Goal: Information Seeking & Learning: Learn about a topic

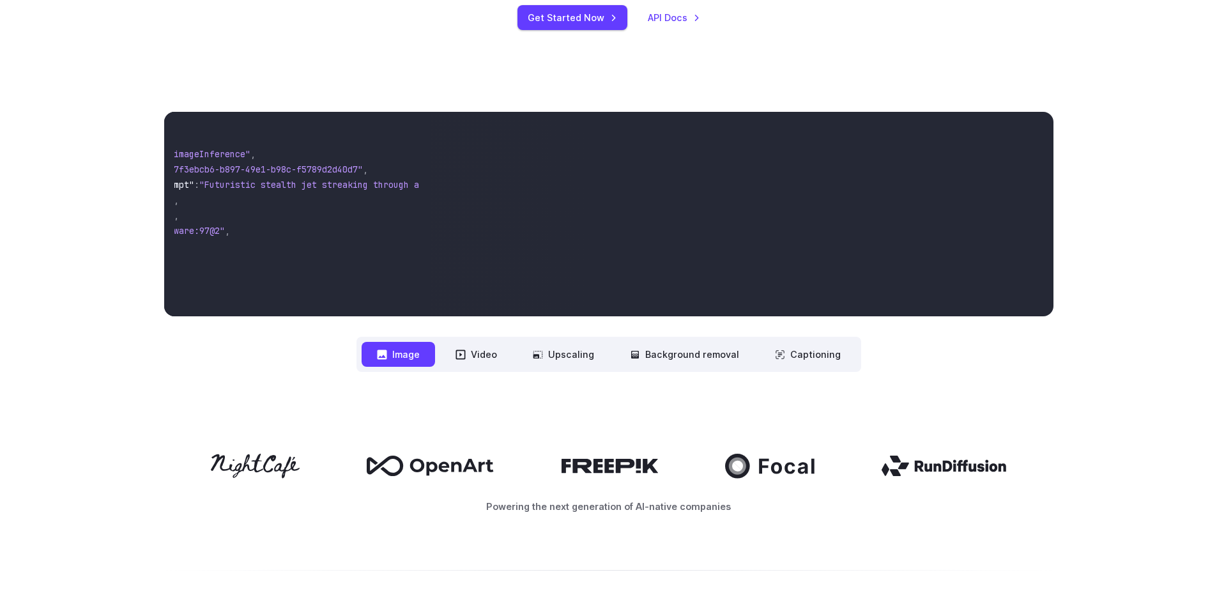
scroll to position [0, 43]
drag, startPoint x: 776, startPoint y: 182, endPoint x: 834, endPoint y: 194, distance: 59.9
click at [834, 194] on video at bounding box center [742, 214] width 622 height 204
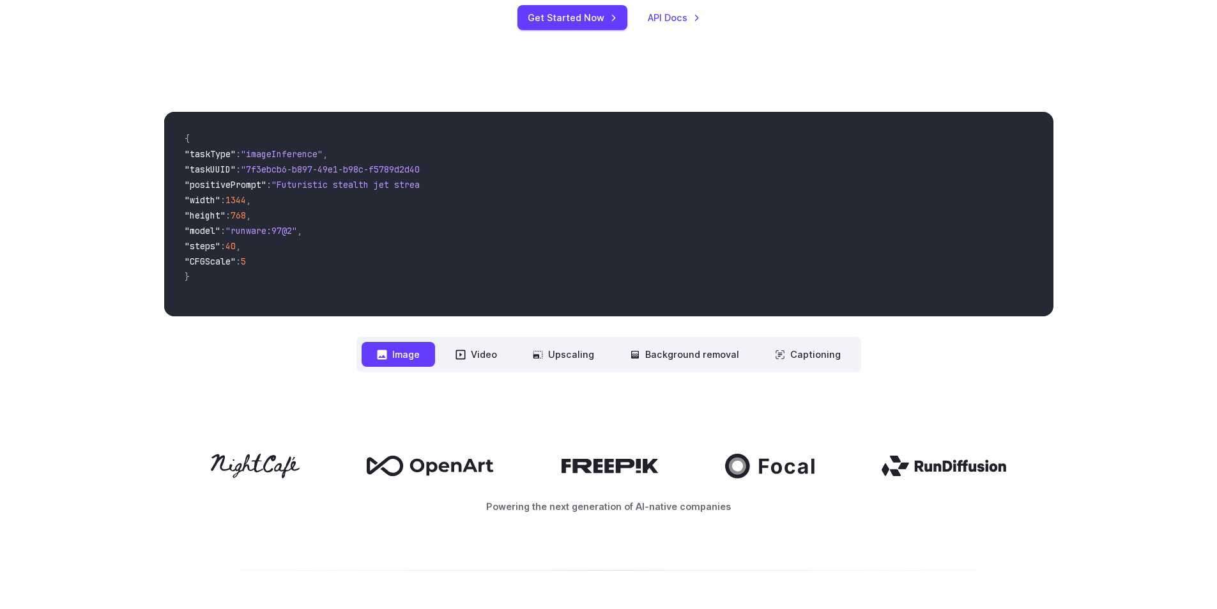
drag, startPoint x: 486, startPoint y: 279, endPoint x: 586, endPoint y: 243, distance: 105.7
click at [487, 279] on video at bounding box center [742, 214] width 622 height 204
drag, startPoint x: 690, startPoint y: 166, endPoint x: 716, endPoint y: 214, distance: 54.6
click at [716, 214] on video at bounding box center [742, 214] width 622 height 204
click at [240, 232] on span ""runware:97@2"" at bounding box center [262, 230] width 72 height 11
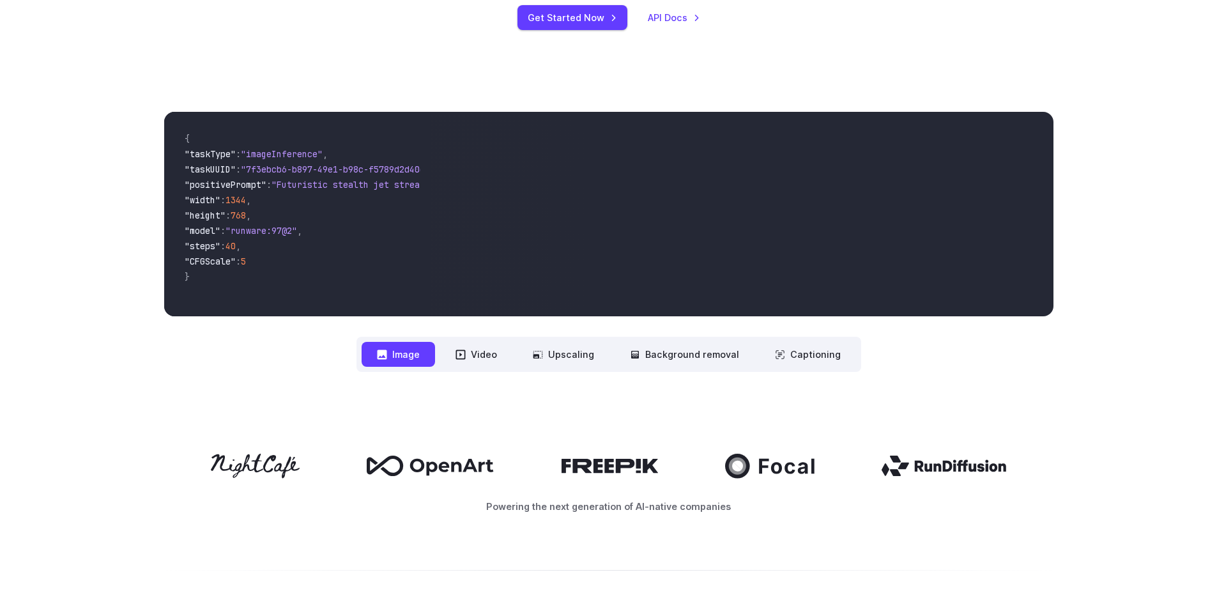
click at [254, 235] on span ""runware:97@2"" at bounding box center [262, 230] width 72 height 11
click at [296, 194] on span ""width" : 1344 ," at bounding box center [298, 201] width 226 height 15
click at [297, 226] on span ""runware:97@2"" at bounding box center [262, 230] width 72 height 11
click at [709, 137] on video at bounding box center [742, 214] width 622 height 204
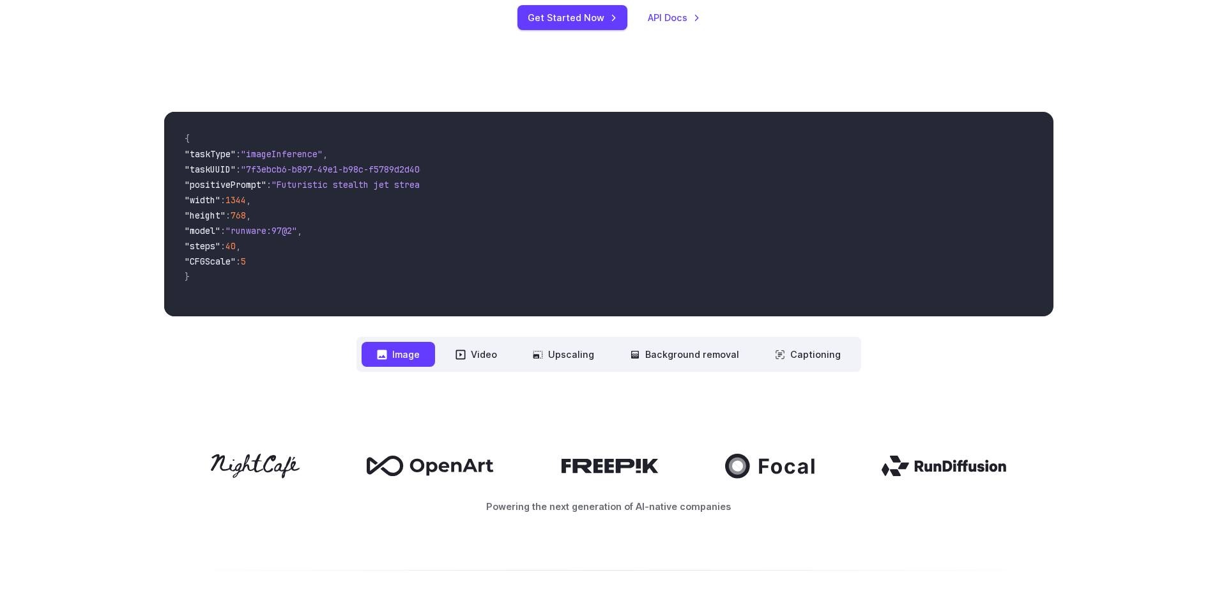
click at [748, 197] on video at bounding box center [742, 214] width 622 height 204
drag, startPoint x: 748, startPoint y: 197, endPoint x: 577, endPoint y: 358, distance: 235.0
click at [577, 358] on button "Upscaling" at bounding box center [563, 354] width 92 height 25
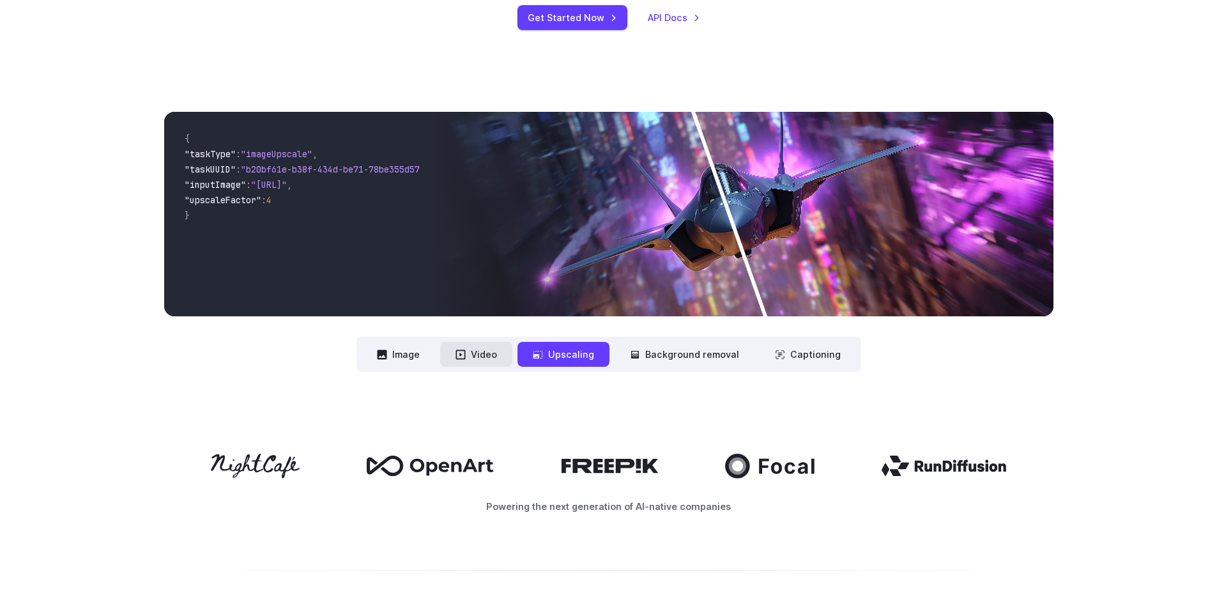
click at [480, 359] on button "Video" at bounding box center [476, 354] width 72 height 25
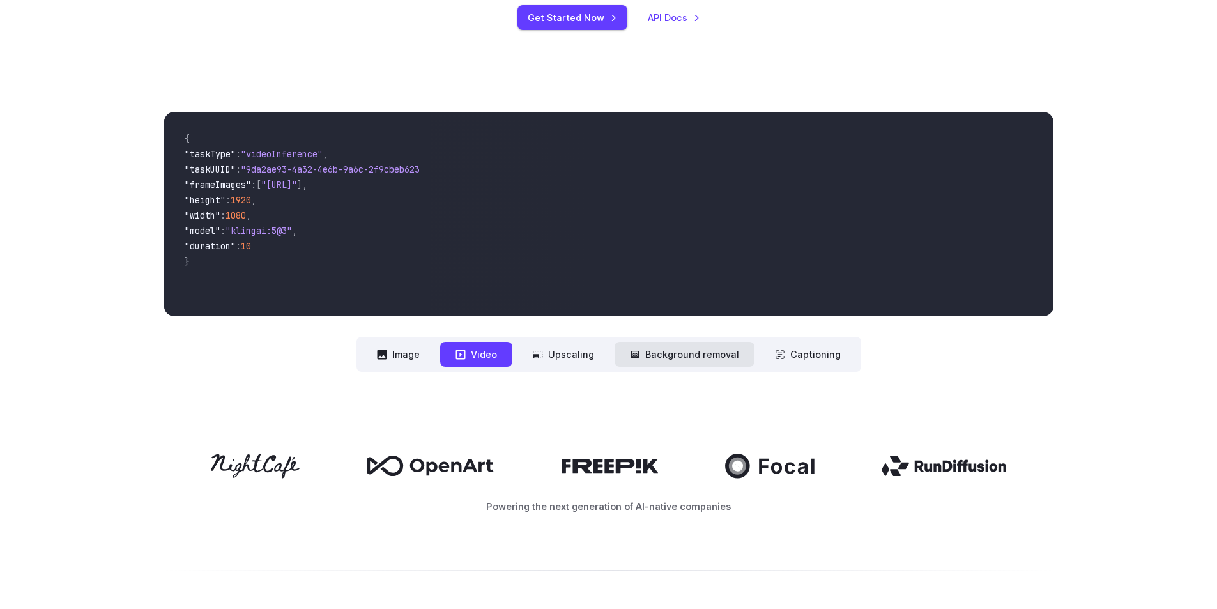
click at [693, 347] on button "Background removal" at bounding box center [685, 354] width 140 height 25
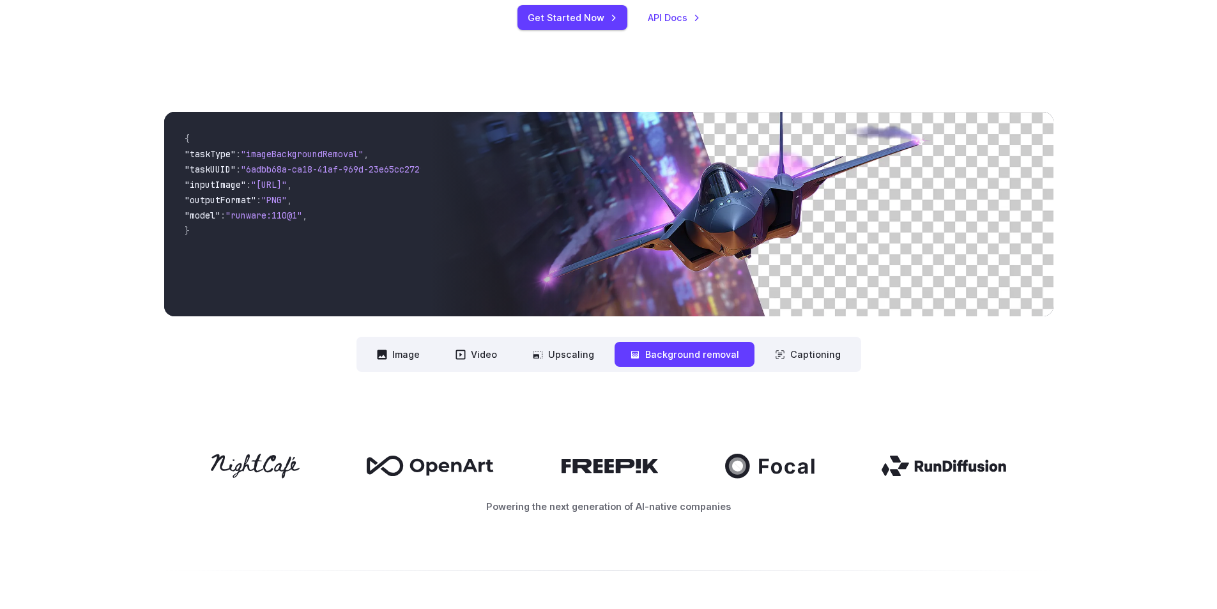
click at [693, 348] on button "Background removal" at bounding box center [685, 354] width 140 height 25
click at [557, 353] on button "Upscaling" at bounding box center [563, 354] width 92 height 25
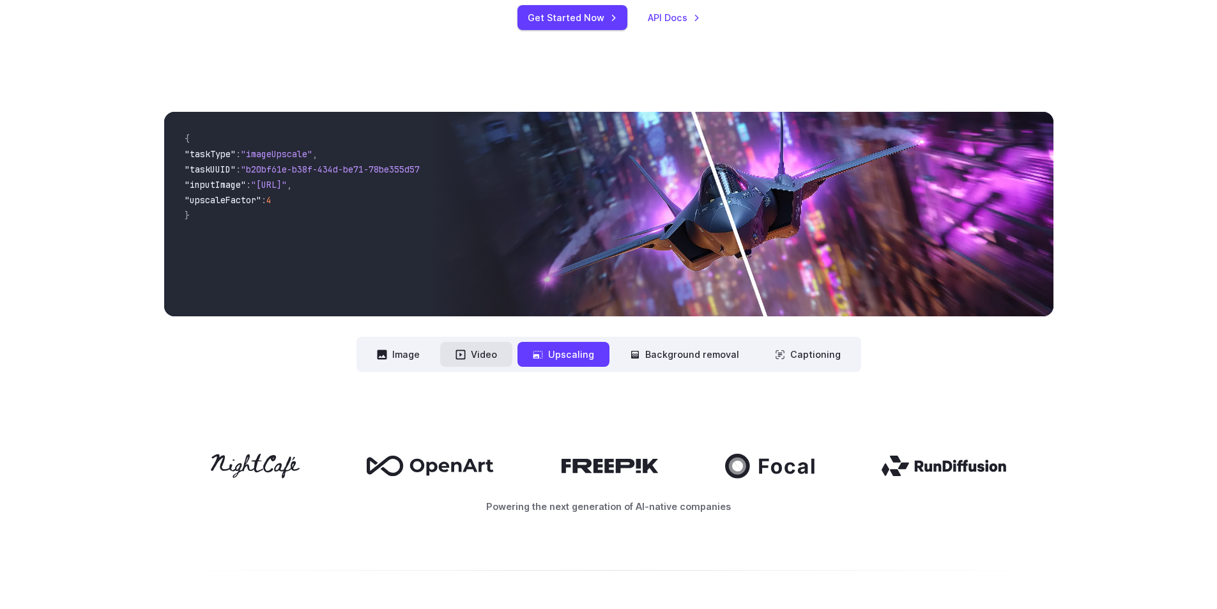
click at [490, 349] on button "Video" at bounding box center [476, 354] width 72 height 25
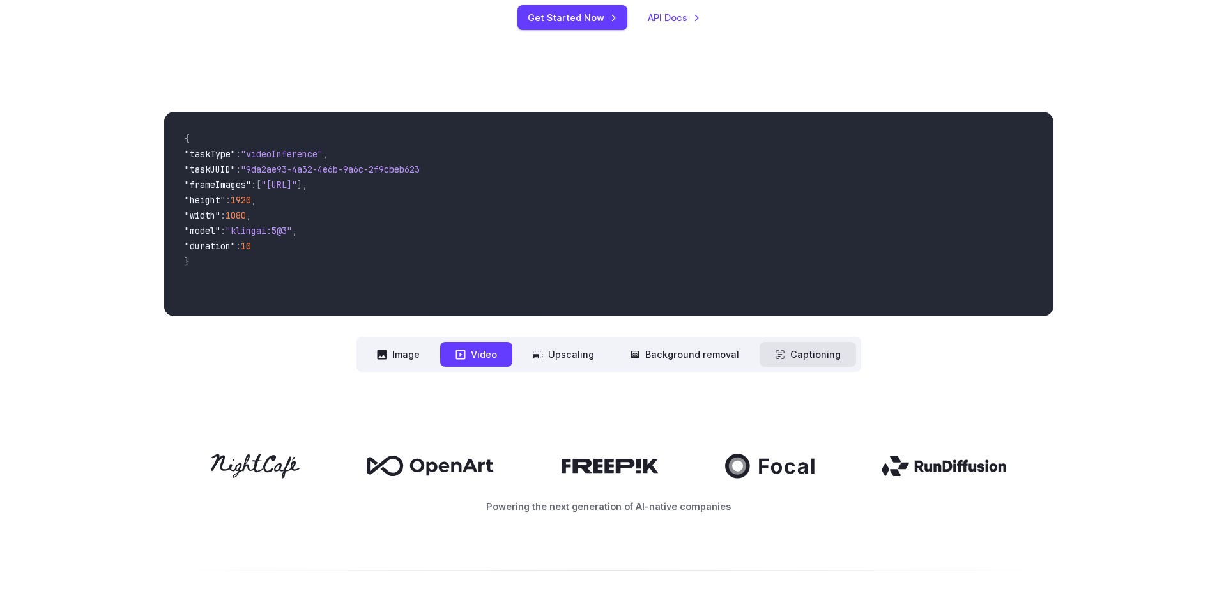
click at [782, 358] on icon at bounding box center [780, 354] width 10 height 10
drag, startPoint x: 558, startPoint y: 211, endPoint x: 424, endPoint y: 362, distance: 200.9
click at [424, 362] on button "Image" at bounding box center [398, 354] width 73 height 25
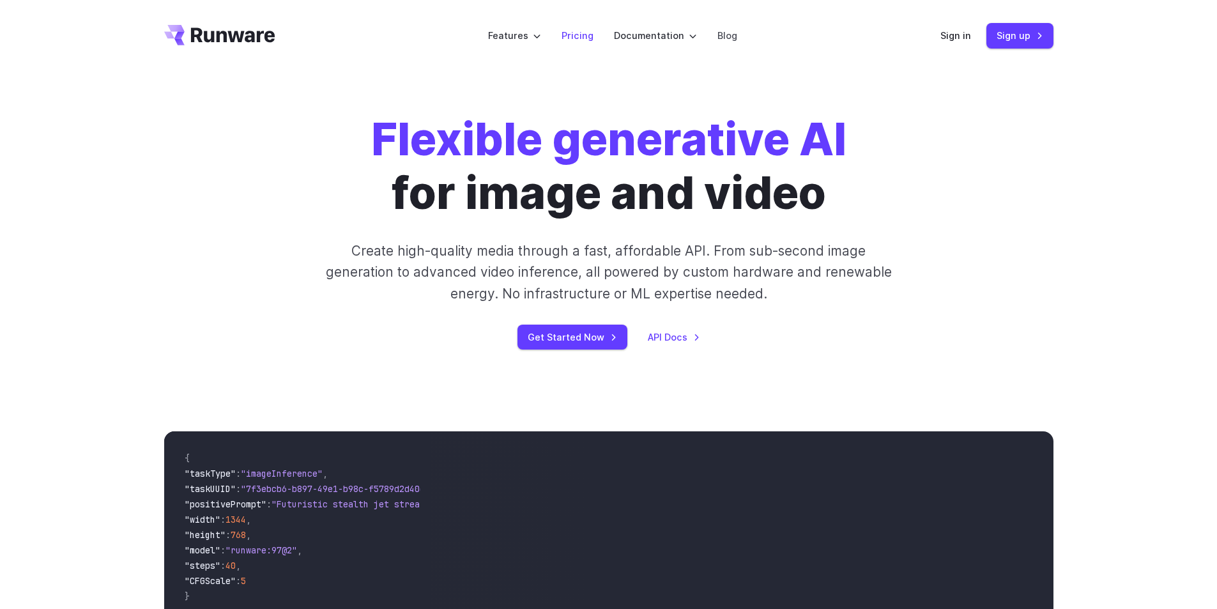
click at [580, 42] on li "Pricing" at bounding box center [577, 35] width 52 height 35
click at [574, 36] on link "Pricing" at bounding box center [578, 35] width 32 height 15
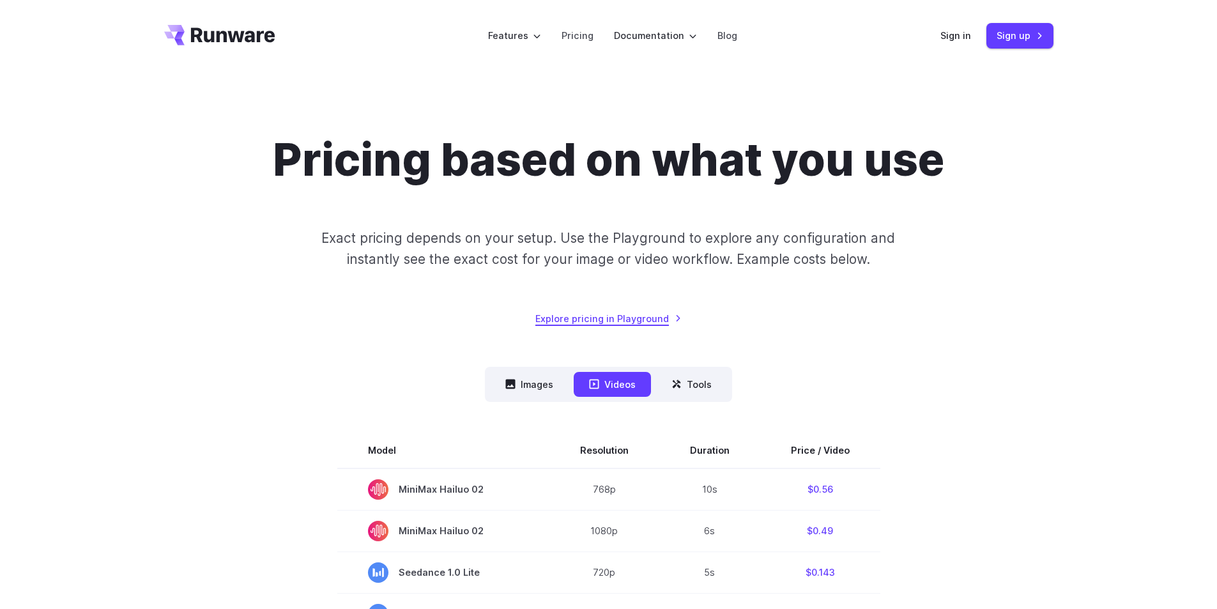
drag, startPoint x: 626, startPoint y: 319, endPoint x: 620, endPoint y: 320, distance: 6.5
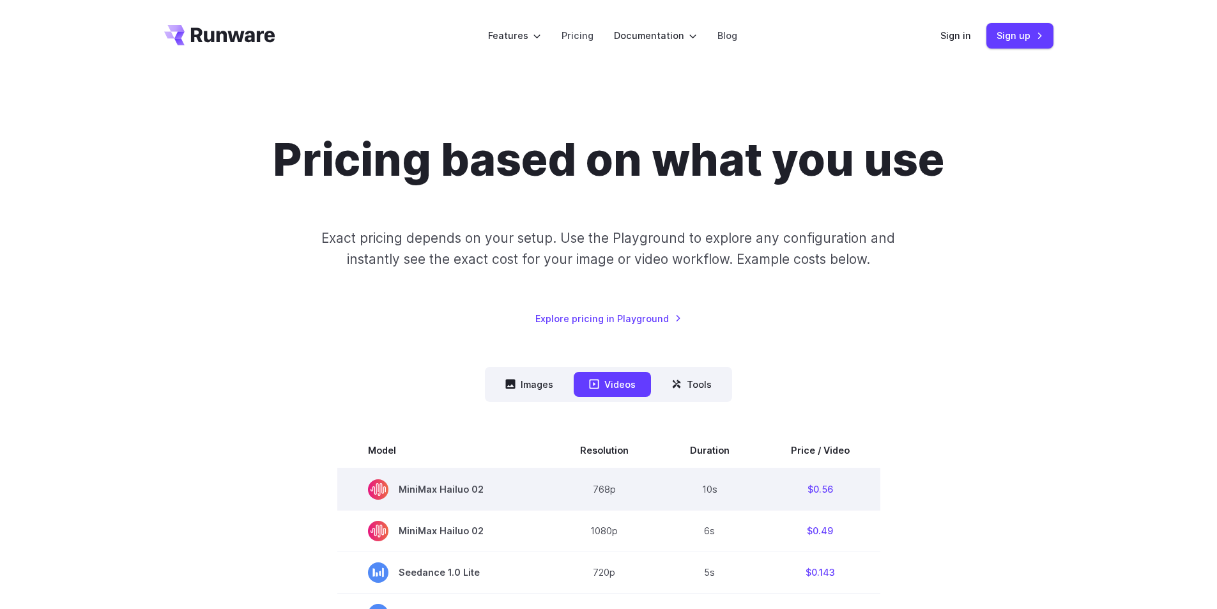
drag, startPoint x: 677, startPoint y: 494, endPoint x: 683, endPoint y: 482, distance: 13.2
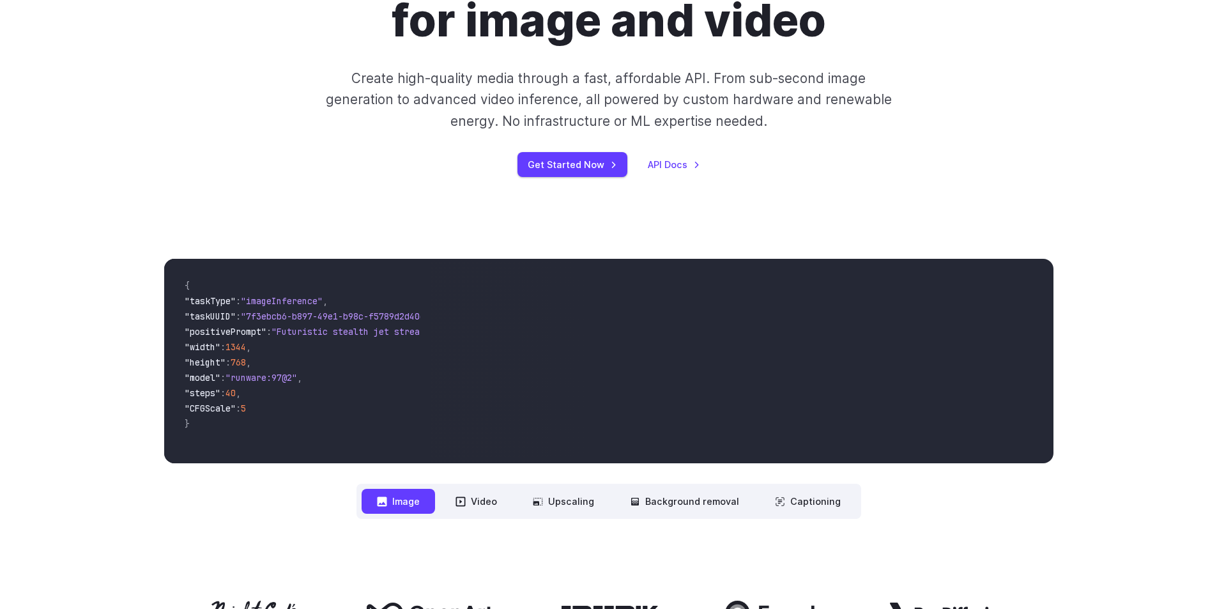
scroll to position [256, 0]
